Goal: Transaction & Acquisition: Purchase product/service

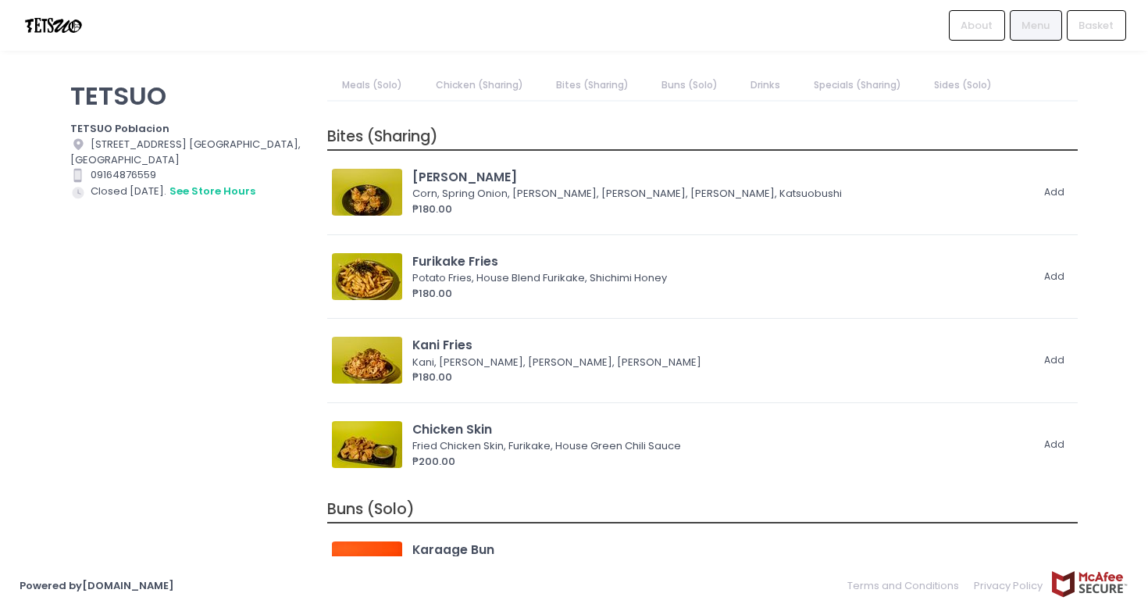
scroll to position [1402, 0]
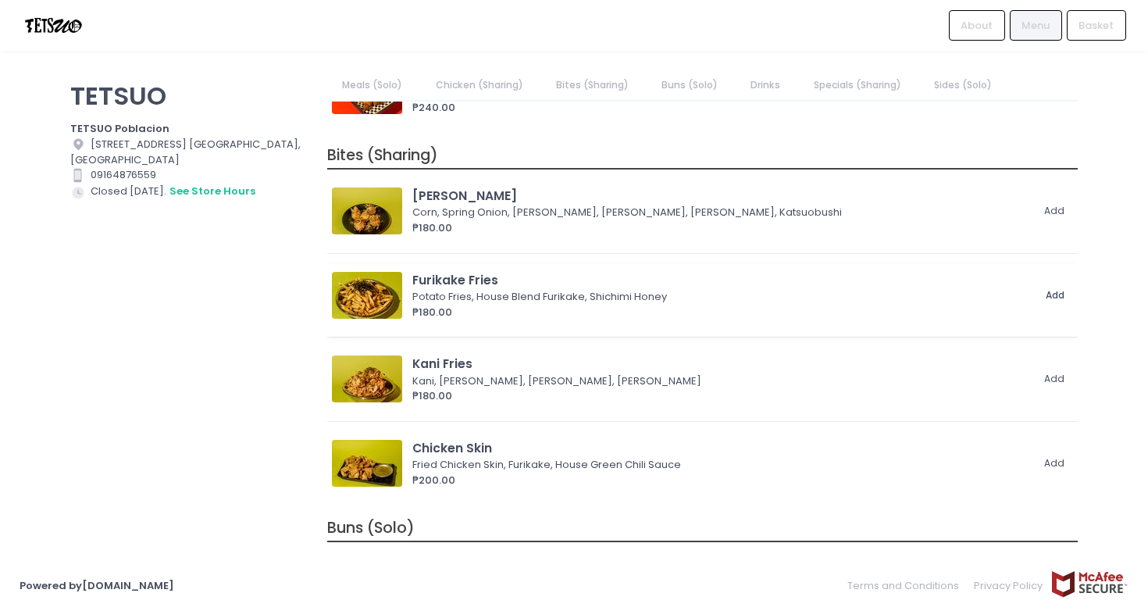
click at [1054, 296] on button "Add" at bounding box center [1056, 296] width 36 height 26
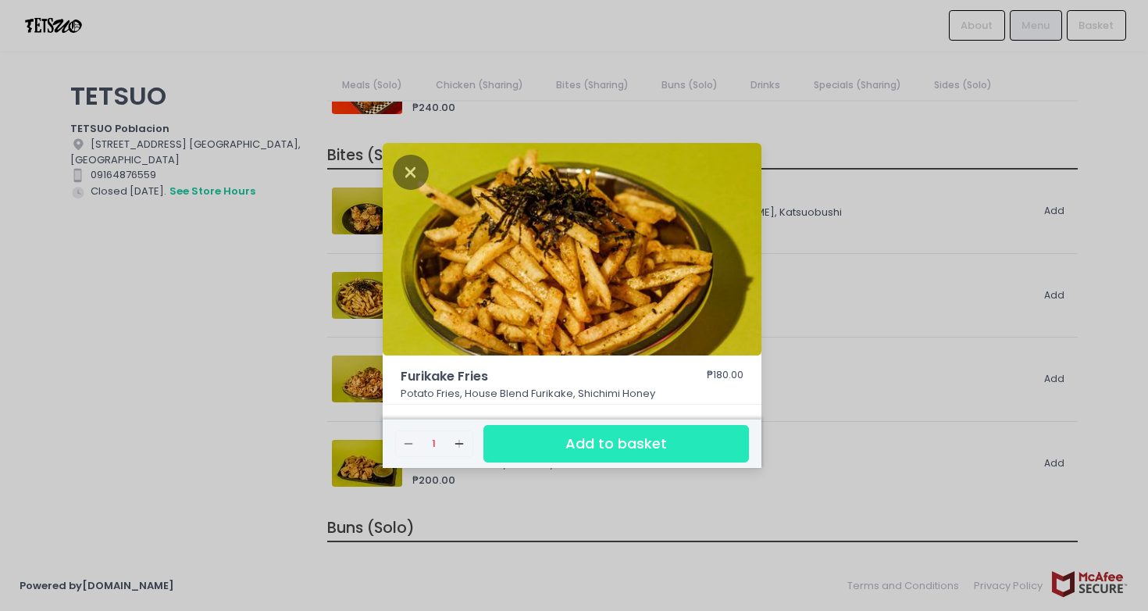
click at [638, 442] on button "Add to basket" at bounding box center [617, 444] width 266 height 38
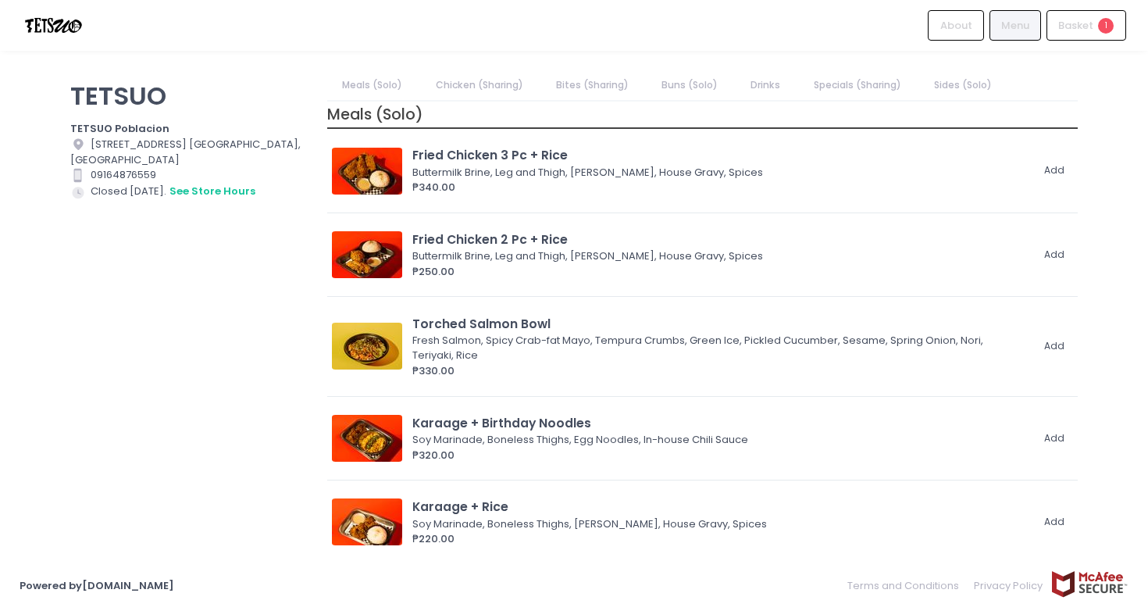
scroll to position [0, 0]
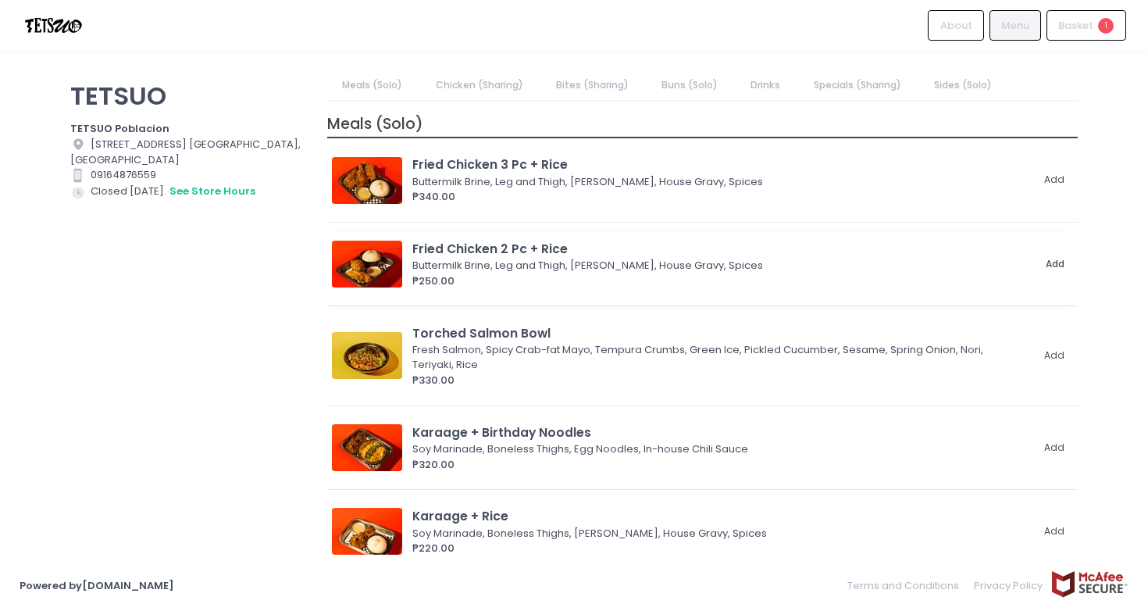
click at [1052, 262] on button "Add" at bounding box center [1056, 265] width 36 height 26
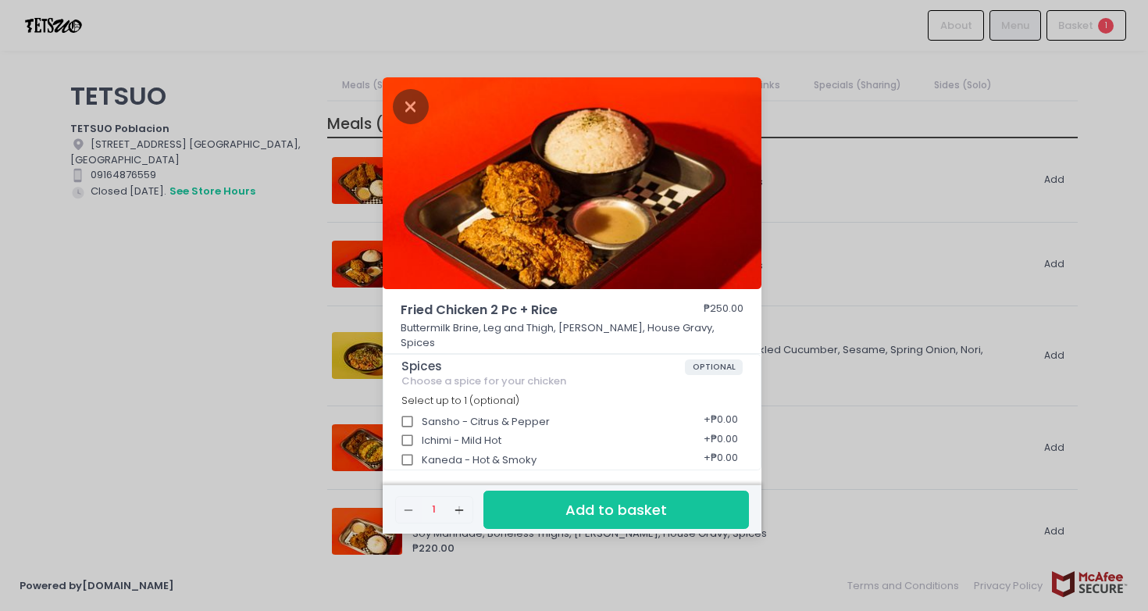
click at [488, 411] on div "Sansho - Citrus & Pepper + ₱0.00" at bounding box center [573, 417] width 342 height 20
click at [406, 413] on input "Sansho - Citrus & Pepper" at bounding box center [408, 422] width 30 height 30
checkbox input "true"
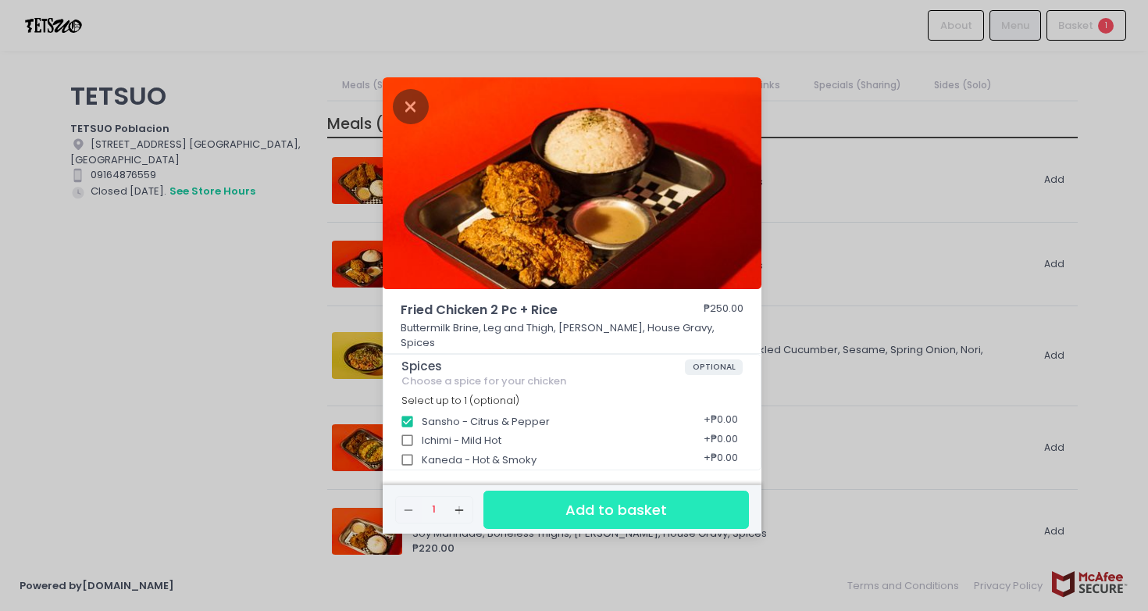
click at [635, 509] on button "Add to basket" at bounding box center [617, 510] width 266 height 38
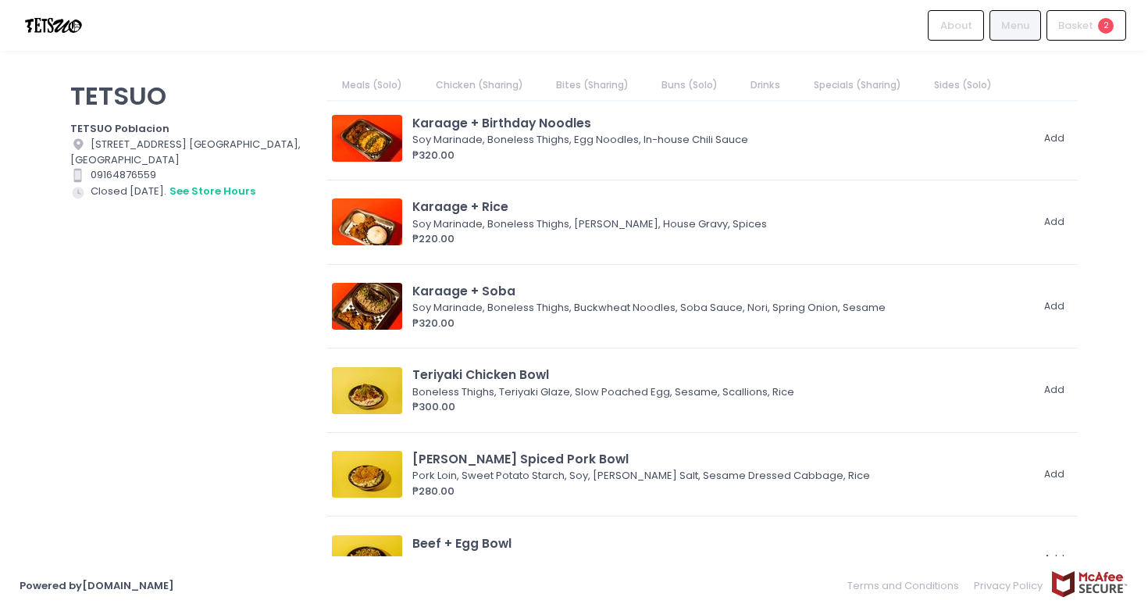
scroll to position [369, 0]
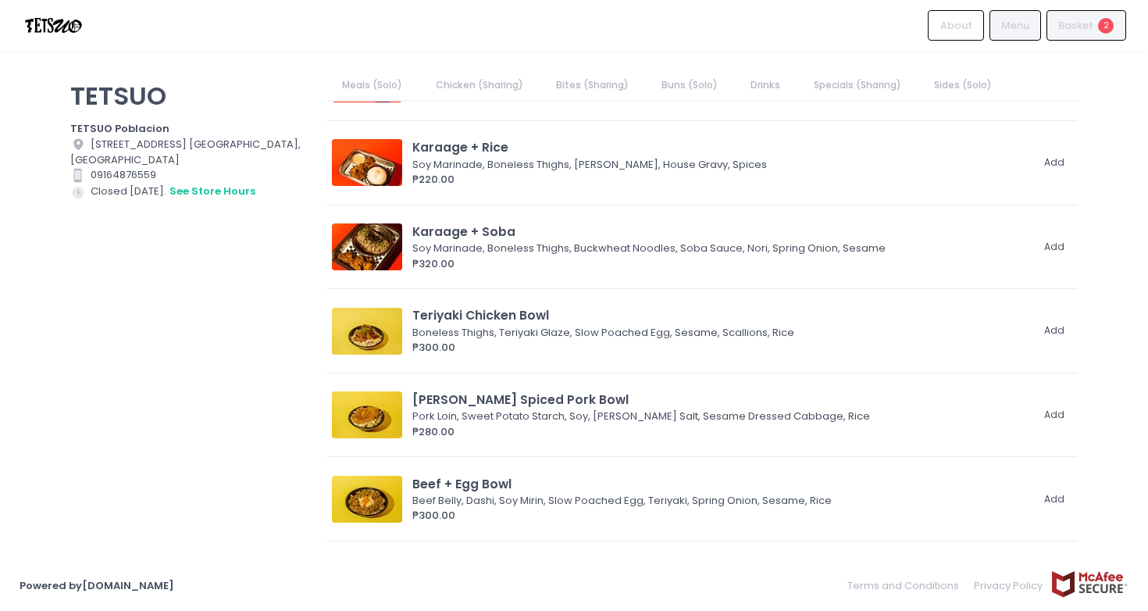
click at [1103, 12] on div "Basket 2" at bounding box center [1087, 25] width 80 height 30
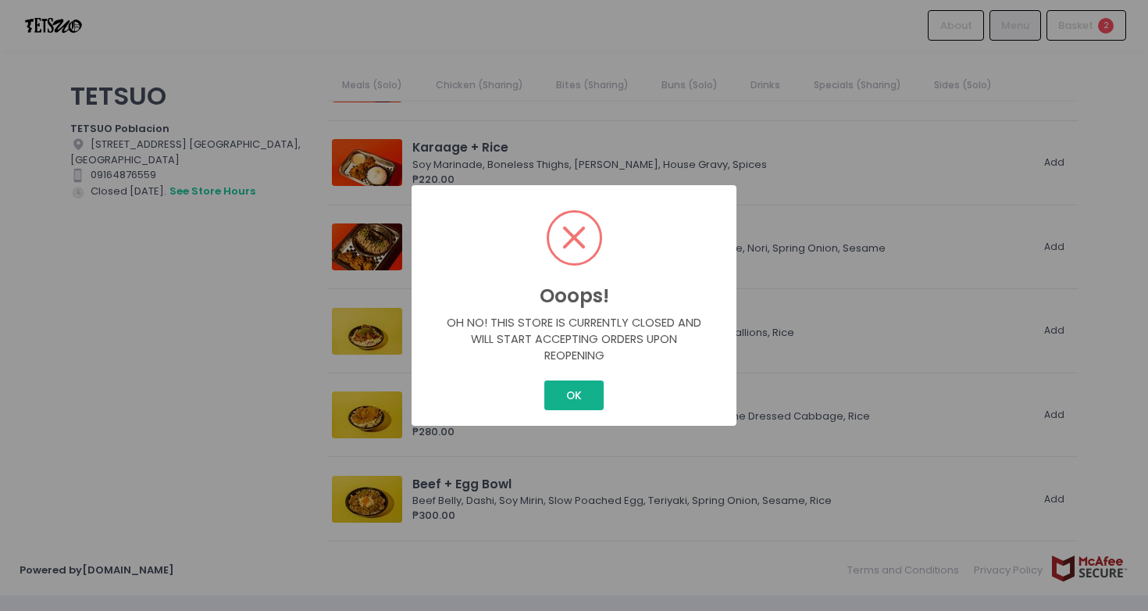
click at [584, 395] on button "OK" at bounding box center [574, 395] width 59 height 30
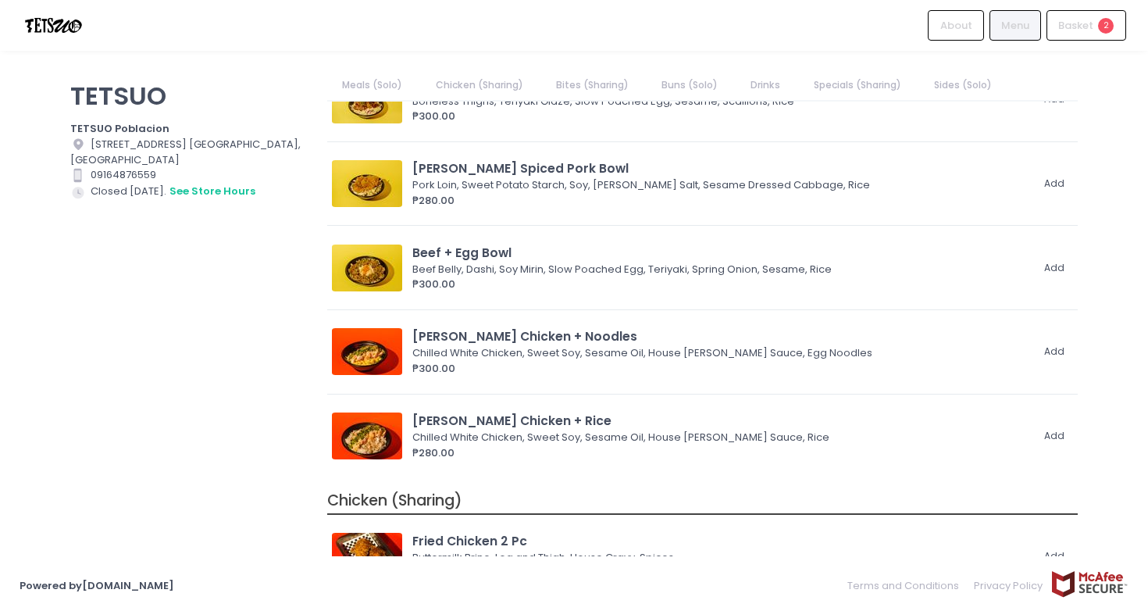
scroll to position [737, 0]
